Goal: Find specific page/section

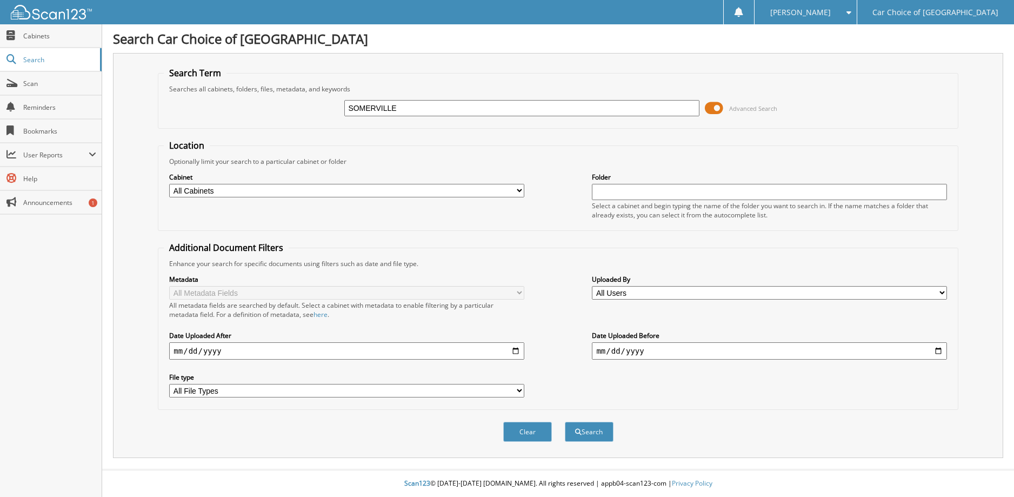
type input "SOMERVILLE"
click at [565, 422] on button "Search" at bounding box center [589, 432] width 49 height 20
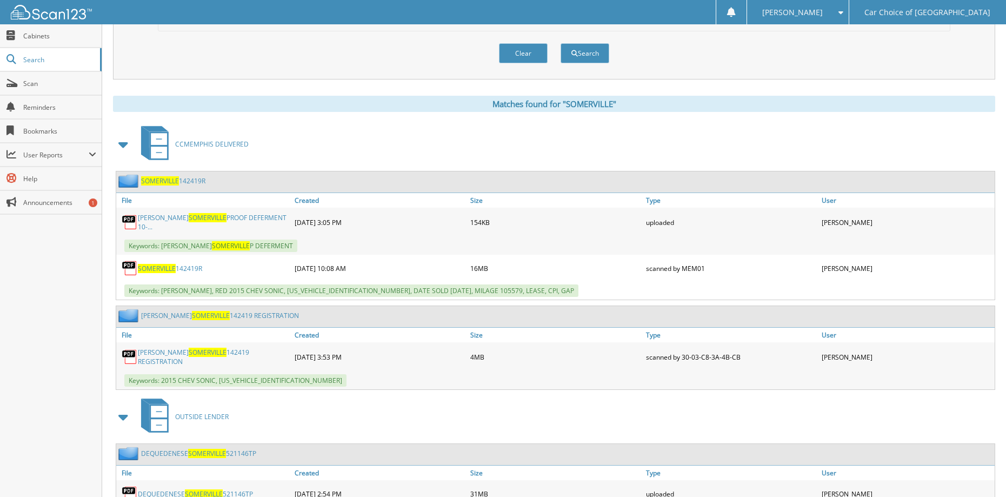
scroll to position [436, 0]
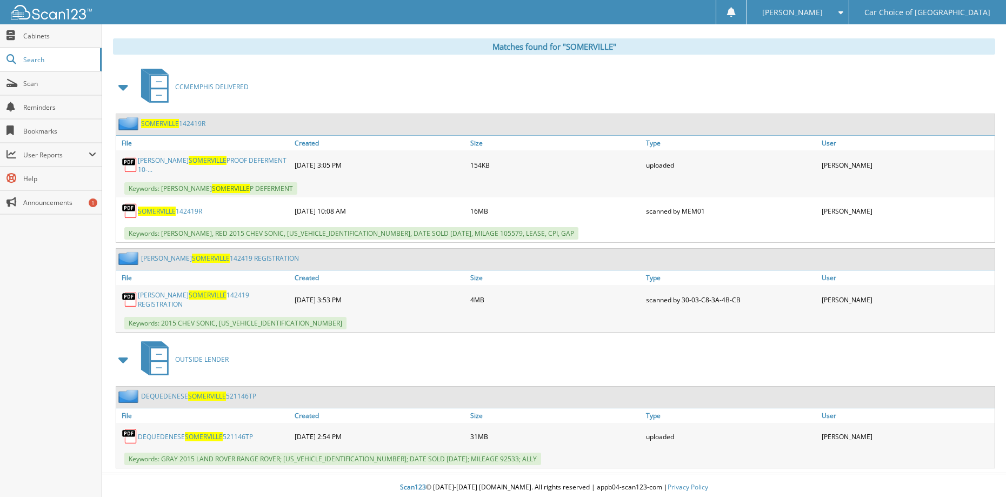
click at [200, 393] on span "SOMERVILLE" at bounding box center [207, 395] width 38 height 9
